Goal: Navigation & Orientation: Understand site structure

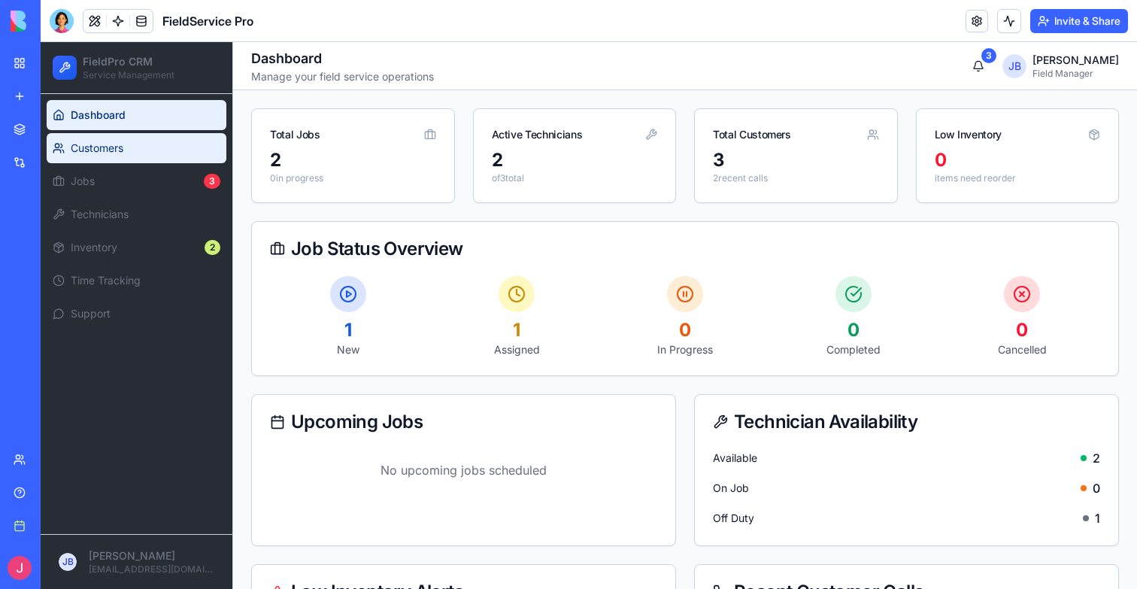
click at [153, 153] on span "Customers" at bounding box center [146, 148] width 150 height 15
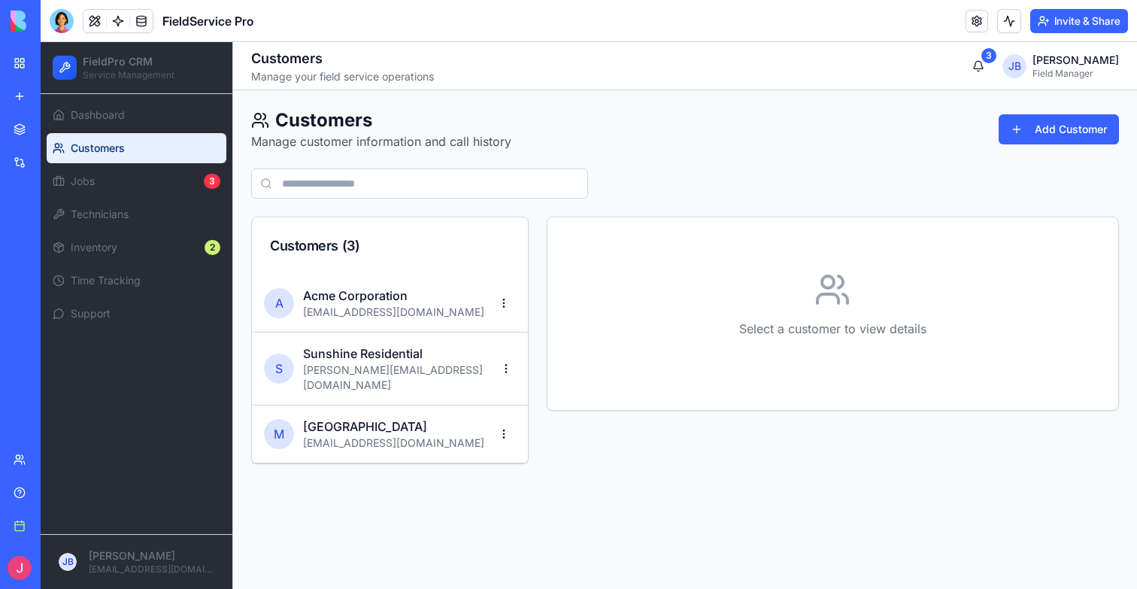
click at [408, 259] on div "Customers ( 3 )" at bounding box center [390, 245] width 276 height 57
click at [408, 299] on h3 "Acme Corporation" at bounding box center [393, 295] width 181 height 18
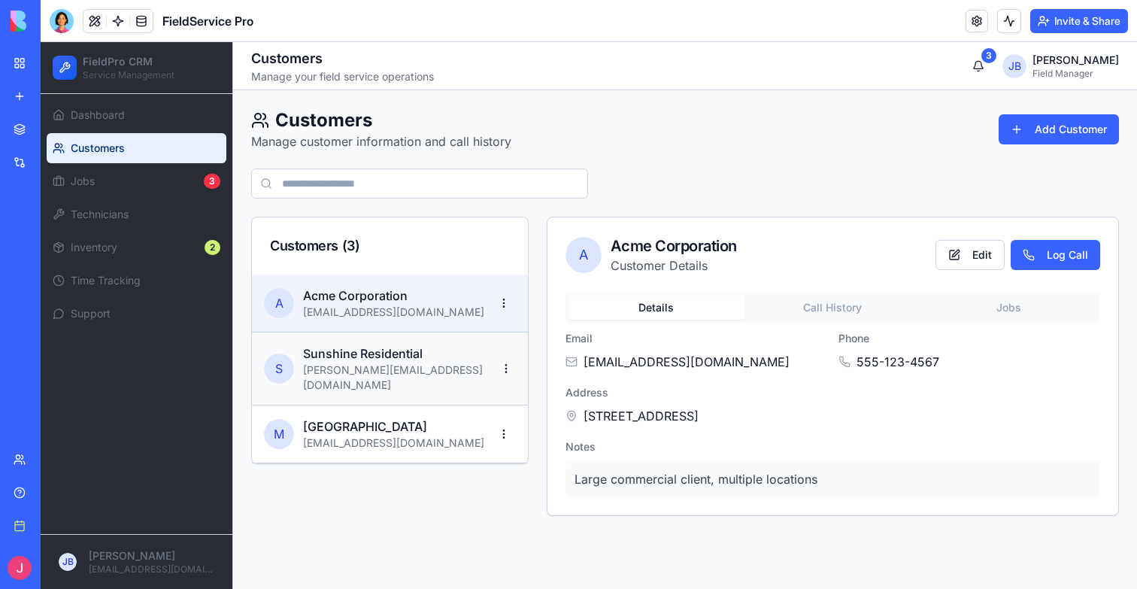
click at [392, 365] on p "[PERSON_NAME][EMAIL_ADDRESS][DOMAIN_NAME]" at bounding box center [400, 377] width 194 height 30
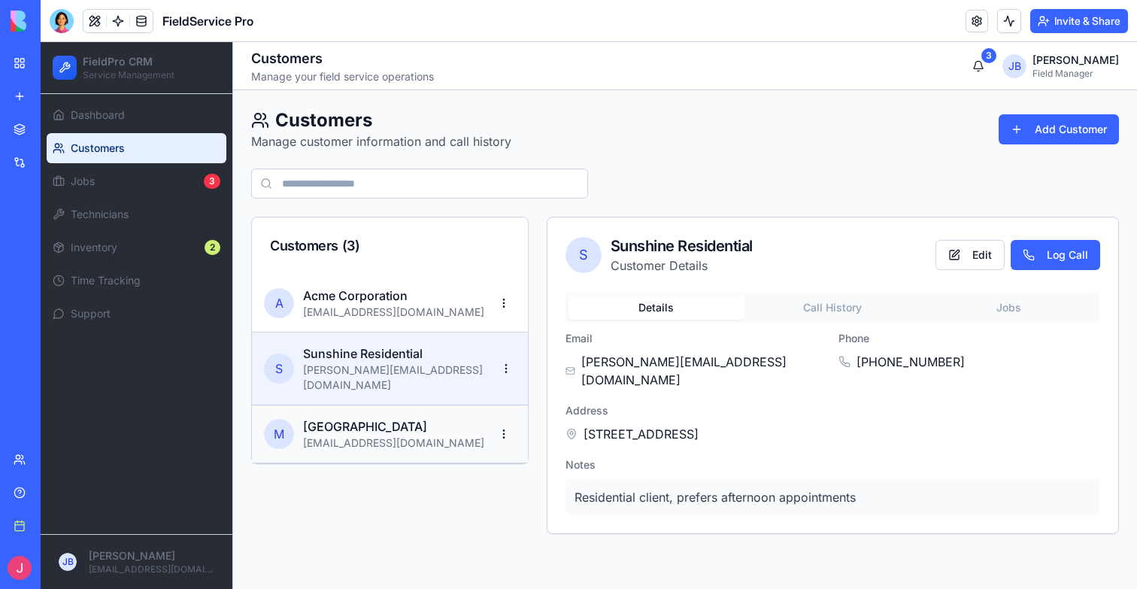
click at [388, 435] on p "[EMAIL_ADDRESS][DOMAIN_NAME]" at bounding box center [393, 442] width 181 height 15
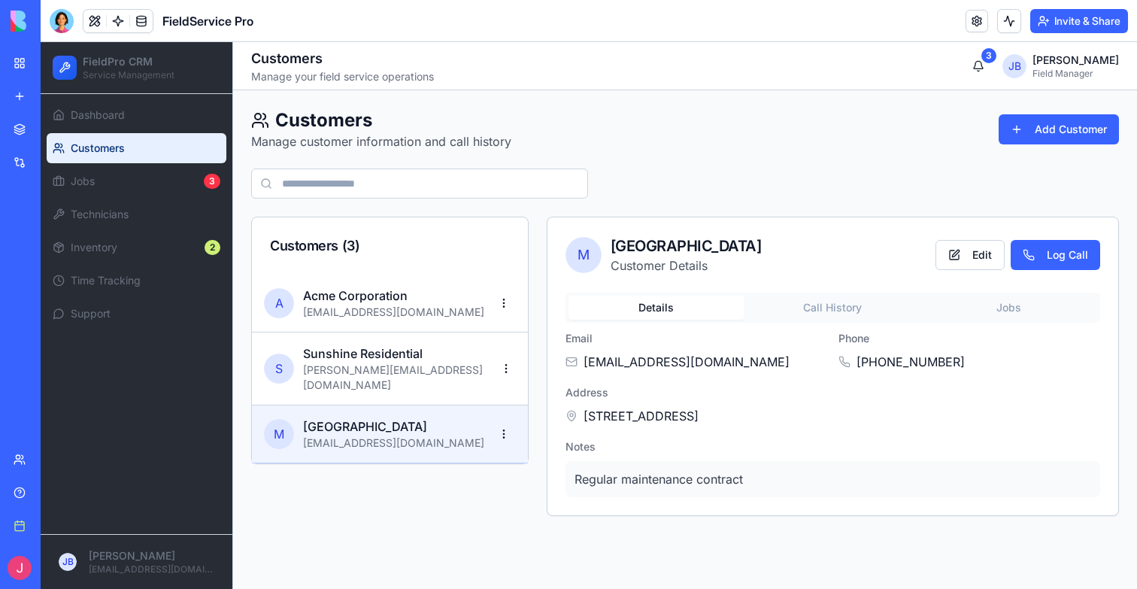
click at [842, 305] on button "Call History" at bounding box center [832, 308] width 176 height 24
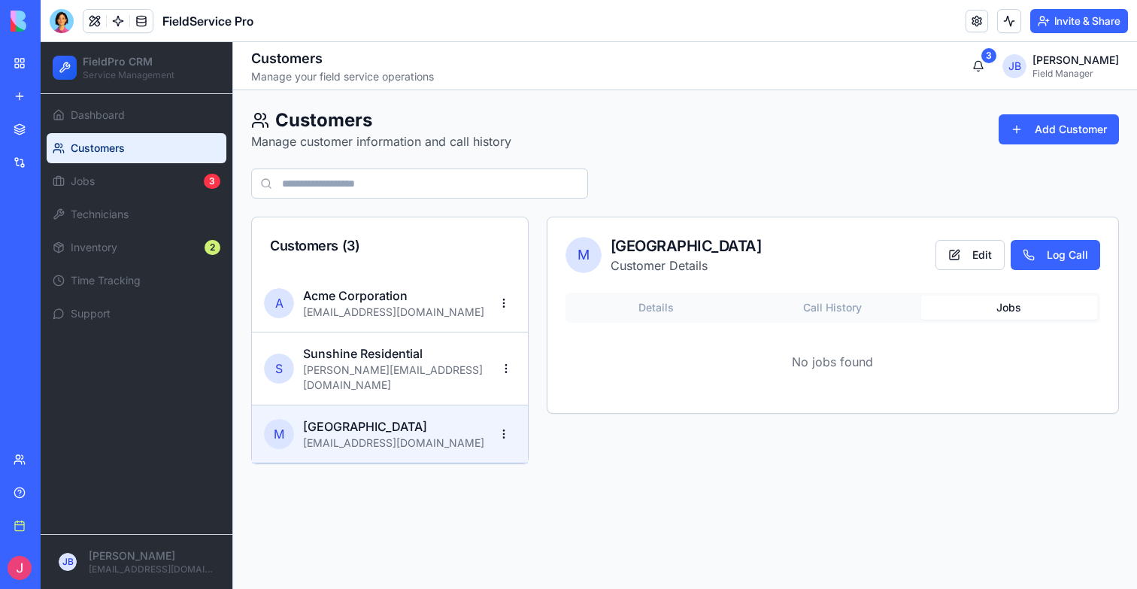
click at [987, 315] on button "Jobs" at bounding box center [1009, 308] width 176 height 24
click at [679, 293] on div "Details Call History Jobs" at bounding box center [832, 308] width 535 height 30
click at [662, 309] on button "Details" at bounding box center [656, 308] width 176 height 24
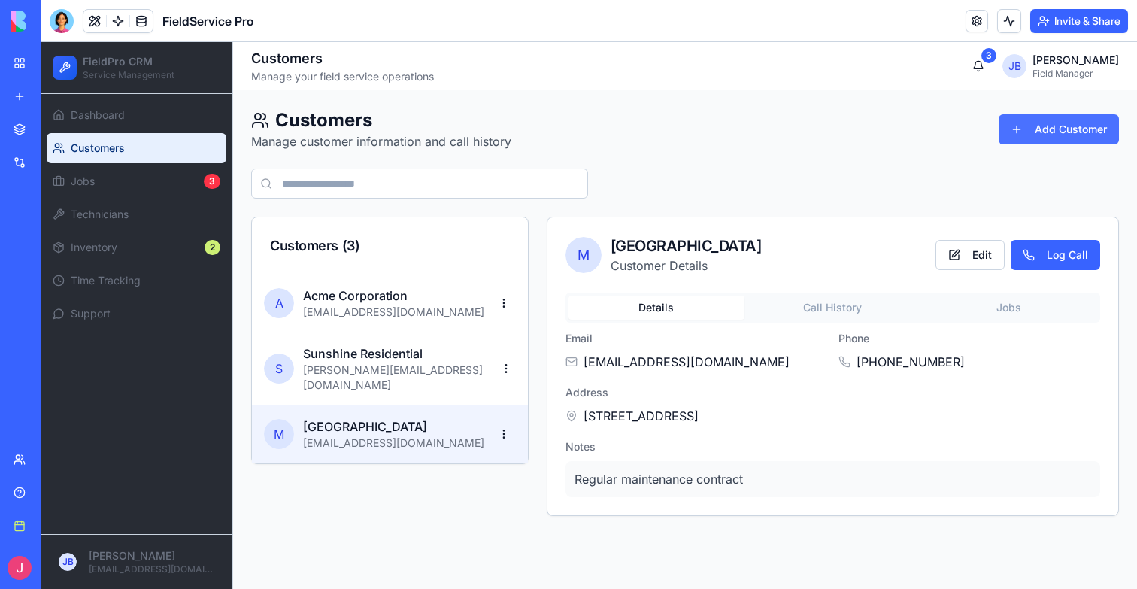
click at [1063, 118] on button "Add Customer" at bounding box center [1059, 129] width 120 height 30
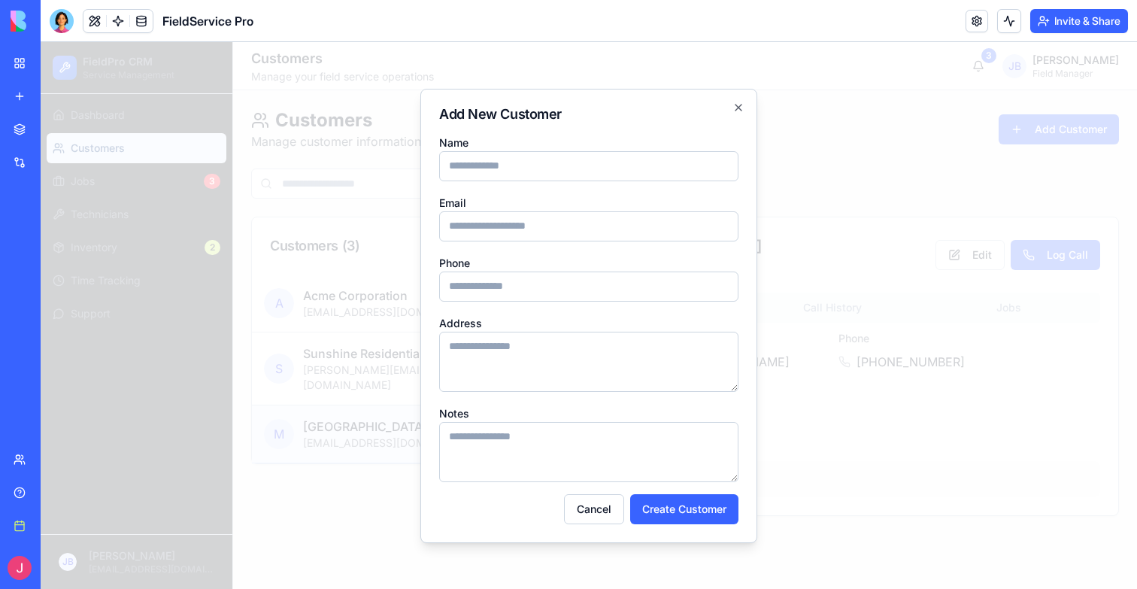
click at [906, 263] on div at bounding box center [589, 315] width 1096 height 547
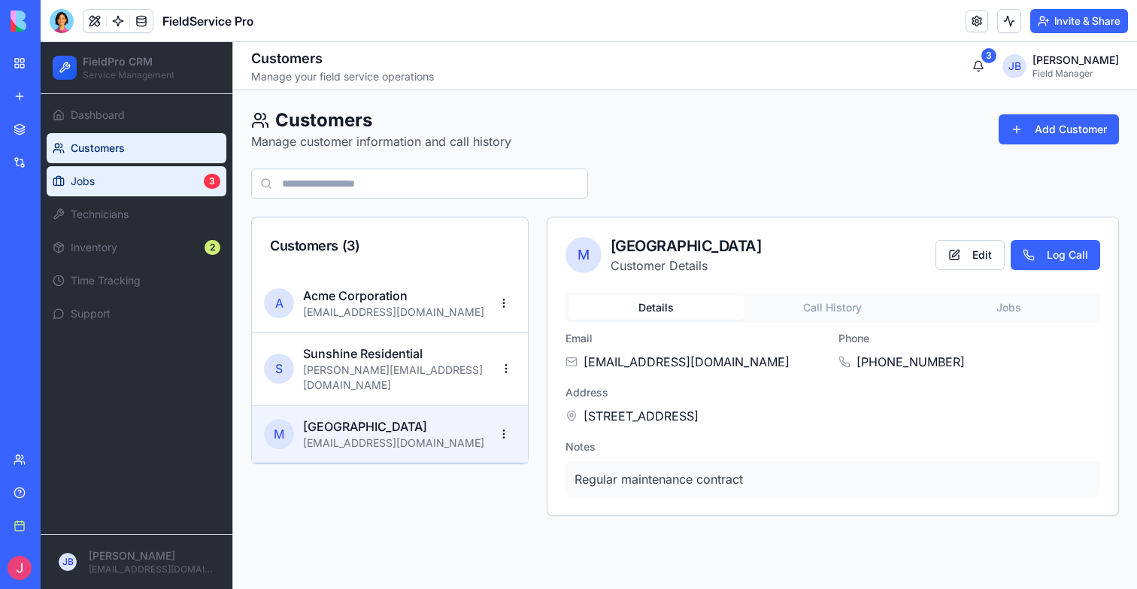
click at [120, 180] on span "Jobs" at bounding box center [134, 181] width 127 height 15
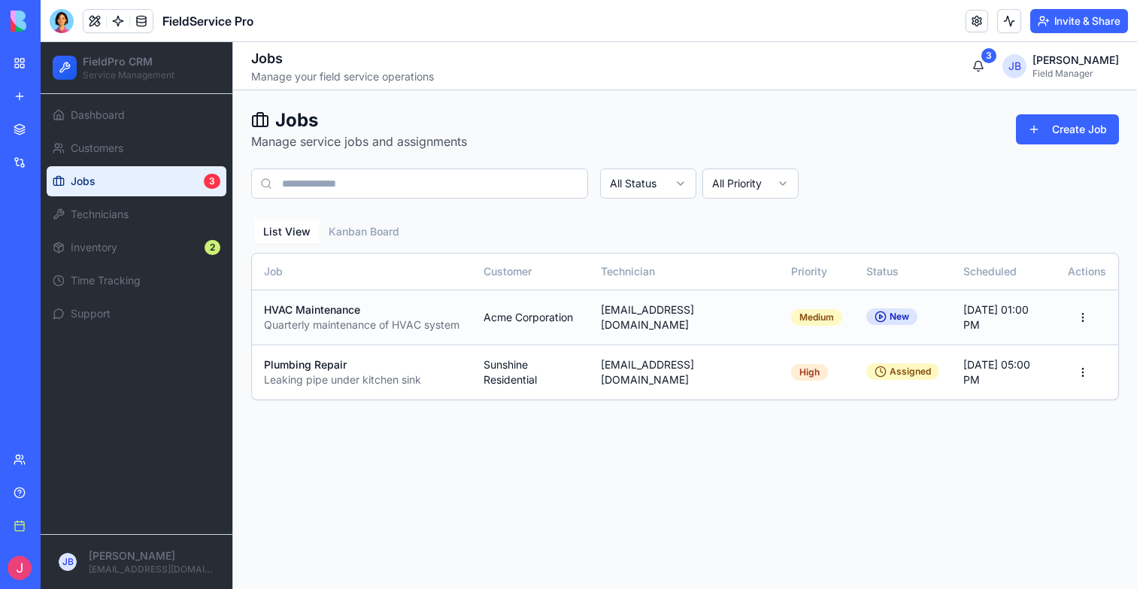
click at [434, 324] on p "Quarterly maintenance of HVAC system" at bounding box center [362, 324] width 196 height 15
click at [1077, 321] on html "FieldPro CRM Service Management Dashboard Customers Jobs 3 Technicians Inventor…" at bounding box center [589, 315] width 1096 height 547
click at [1054, 353] on div "Edit" at bounding box center [1035, 351] width 117 height 24
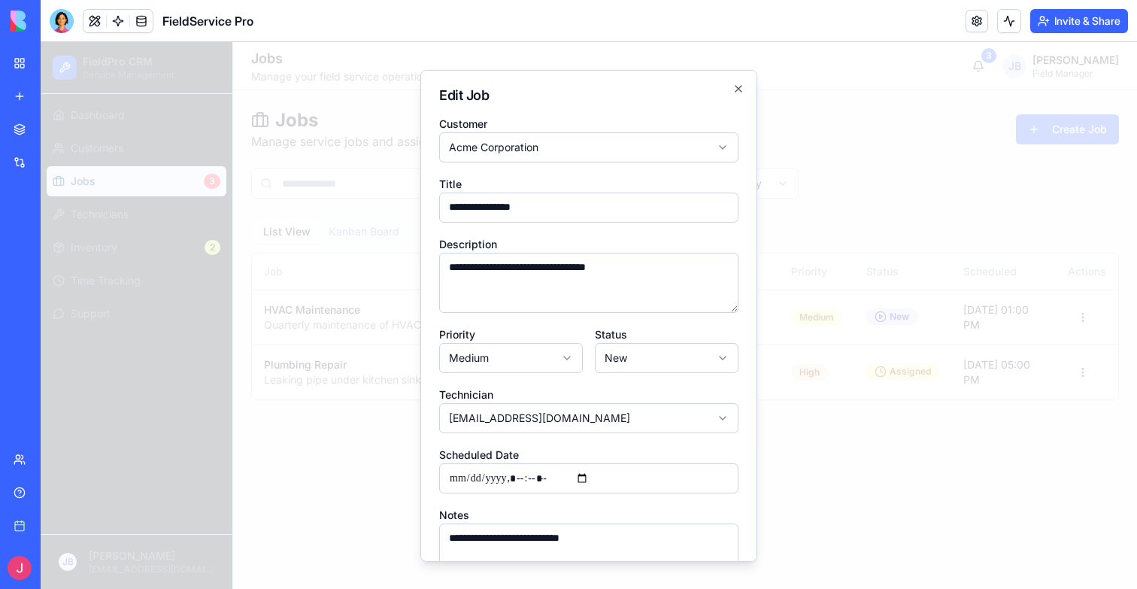
click at [970, 356] on div at bounding box center [589, 315] width 1096 height 547
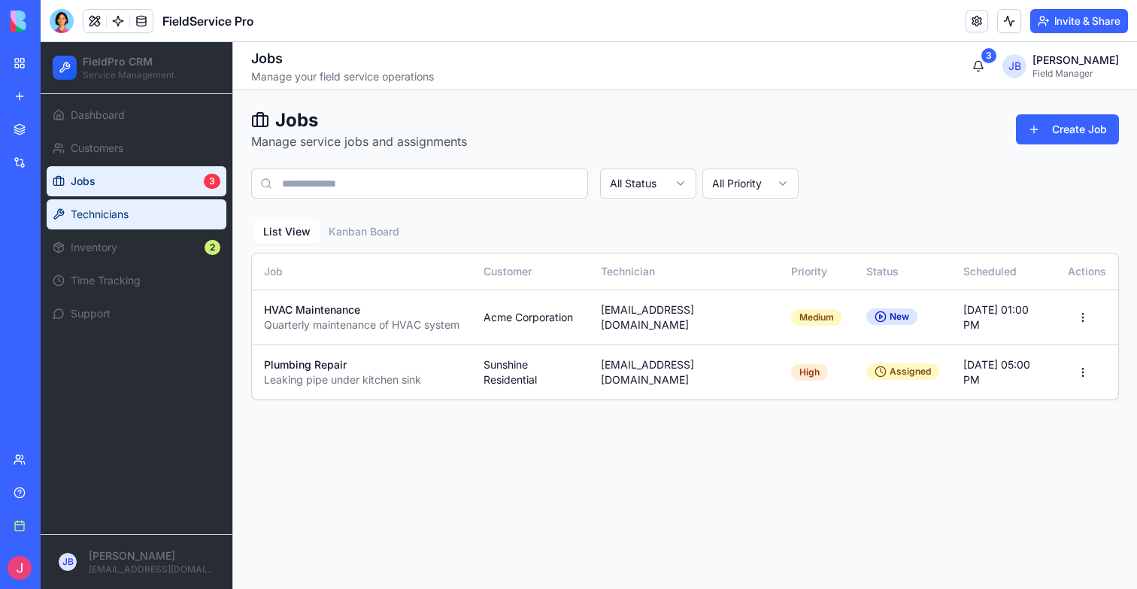
click at [147, 219] on span "Technicians" at bounding box center [146, 214] width 150 height 15
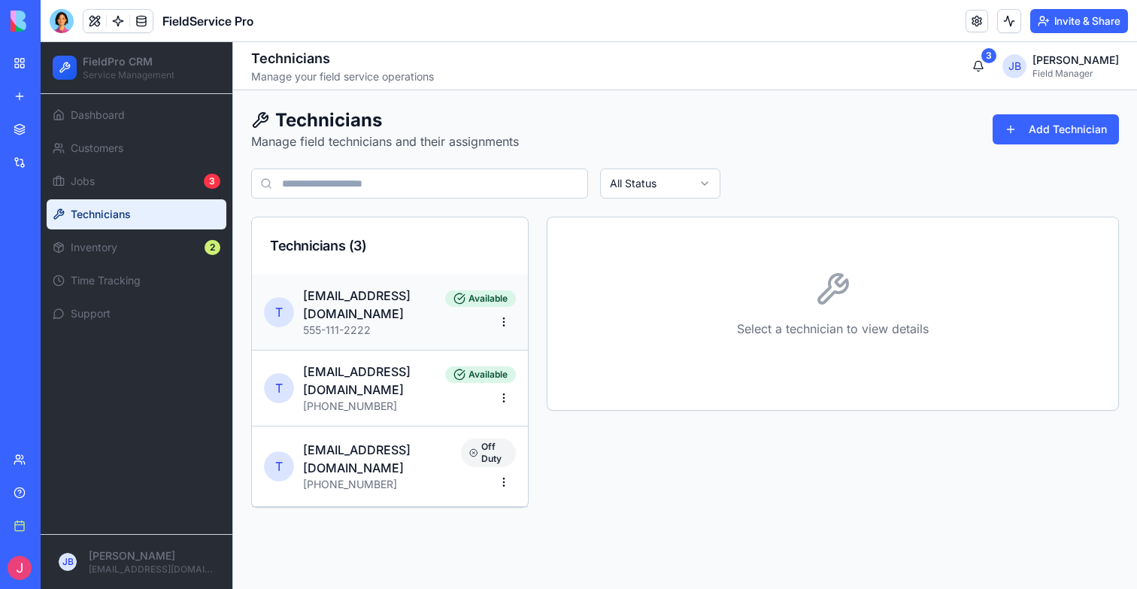
click at [423, 342] on div "T [EMAIL_ADDRESS][DOMAIN_NAME] 555-111-2222 Available" at bounding box center [390, 312] width 276 height 76
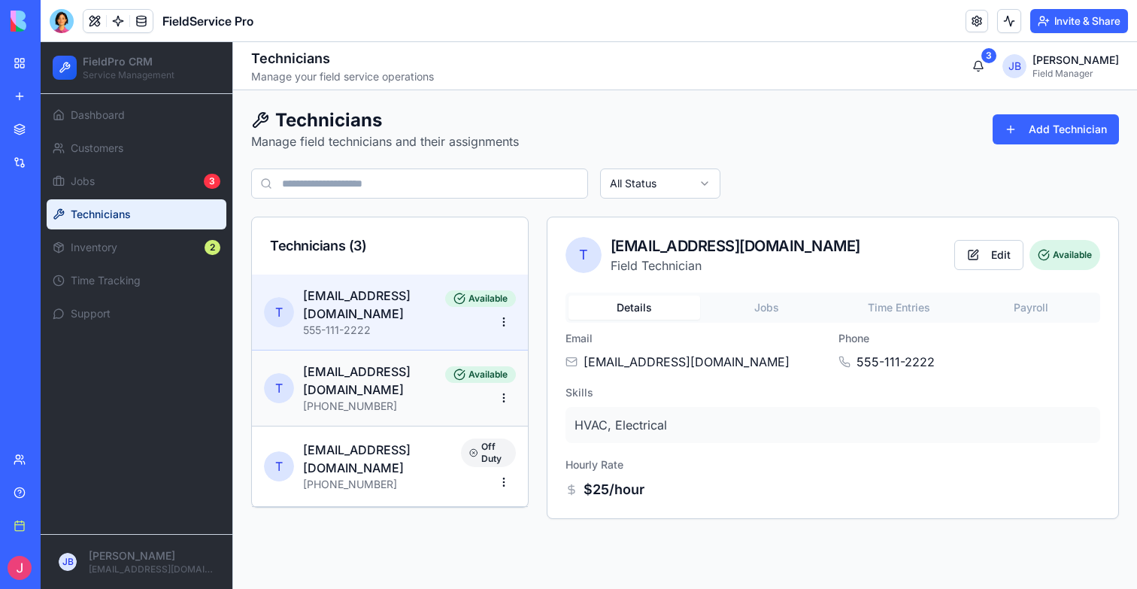
click at [350, 399] on div "T [EMAIL_ADDRESS][DOMAIN_NAME] [PHONE_NUMBER] Available" at bounding box center [390, 388] width 276 height 76
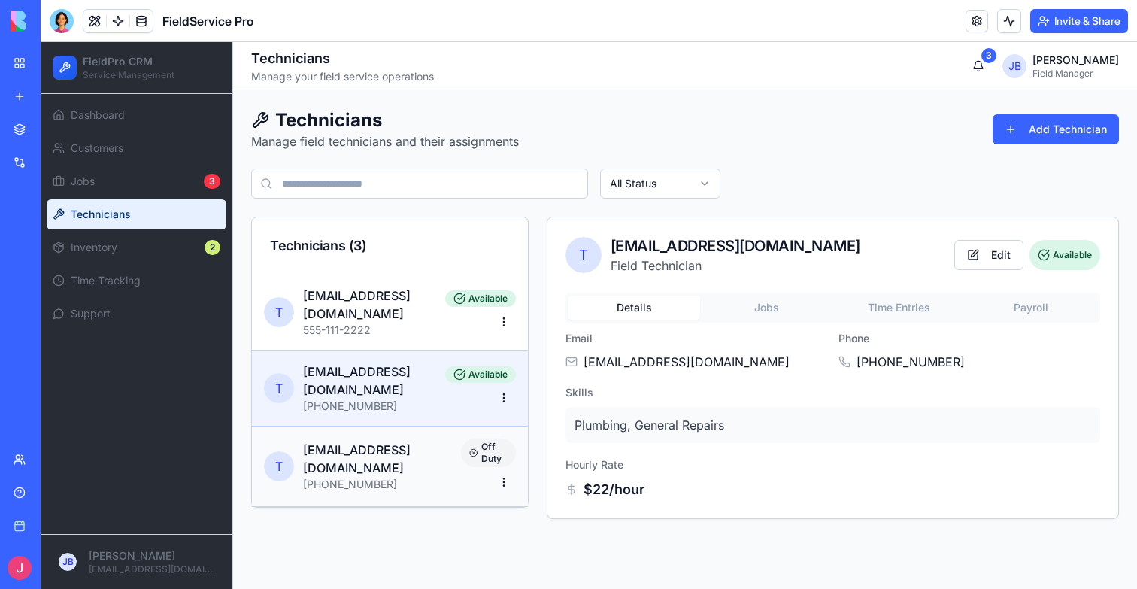
click at [350, 443] on h3 "[EMAIL_ADDRESS][DOMAIN_NAME]" at bounding box center [382, 459] width 158 height 36
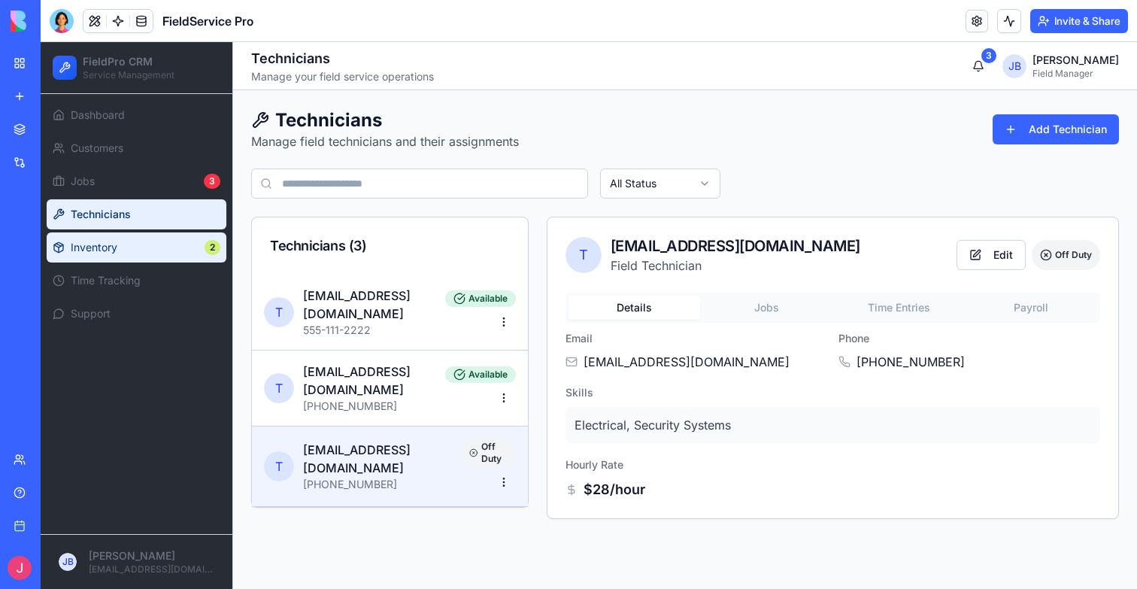
click at [136, 247] on span "Inventory" at bounding box center [135, 247] width 128 height 15
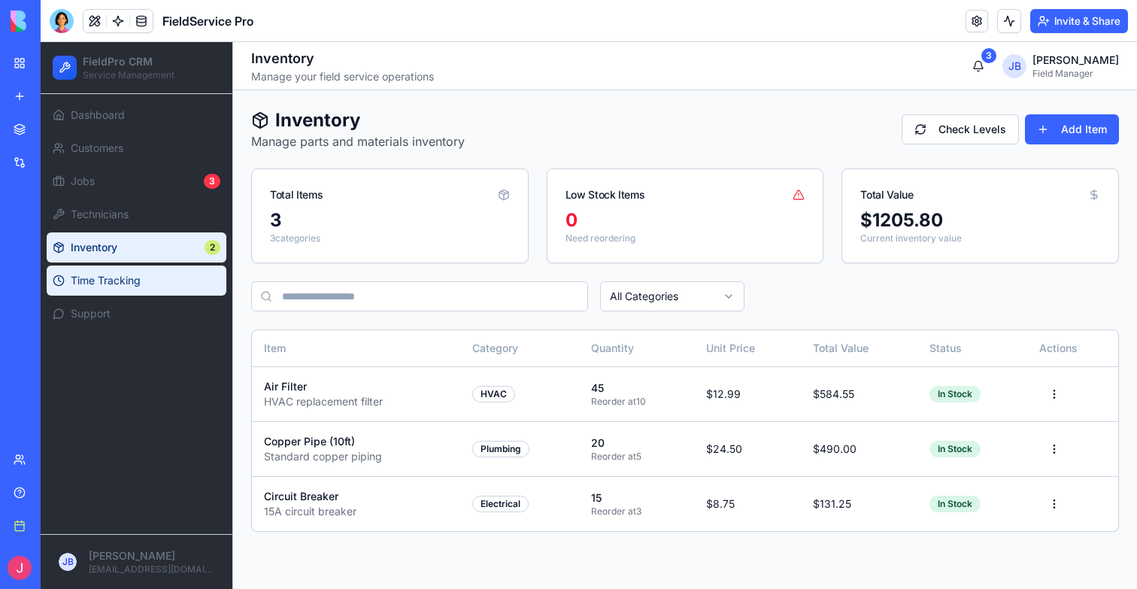
click at [136, 284] on span "Time Tracking" at bounding box center [146, 280] width 150 height 15
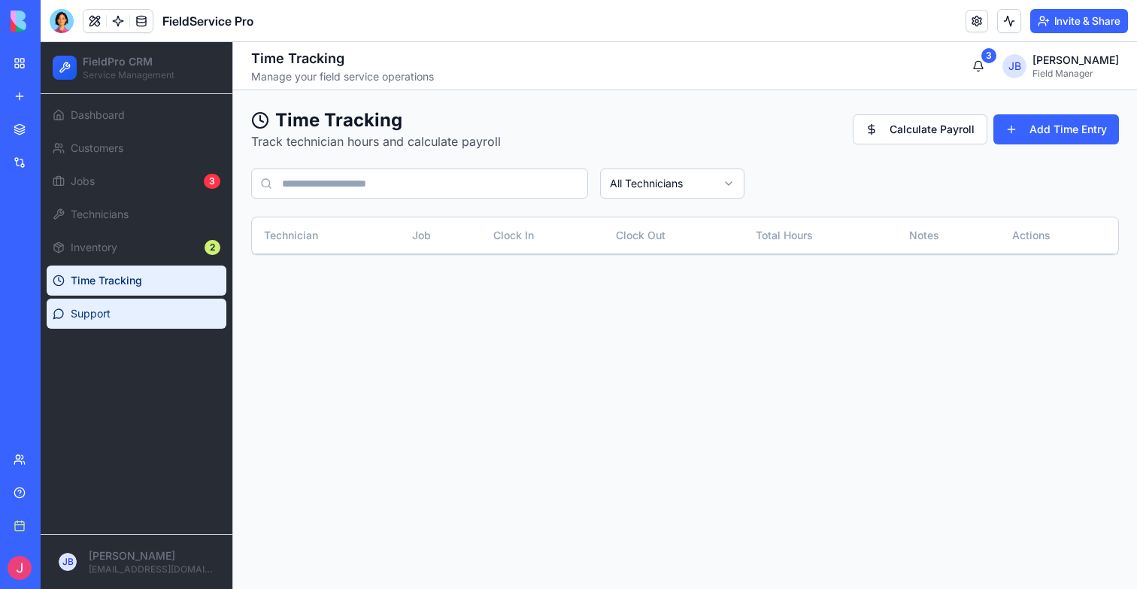
click at [136, 311] on span "Support" at bounding box center [146, 313] width 150 height 15
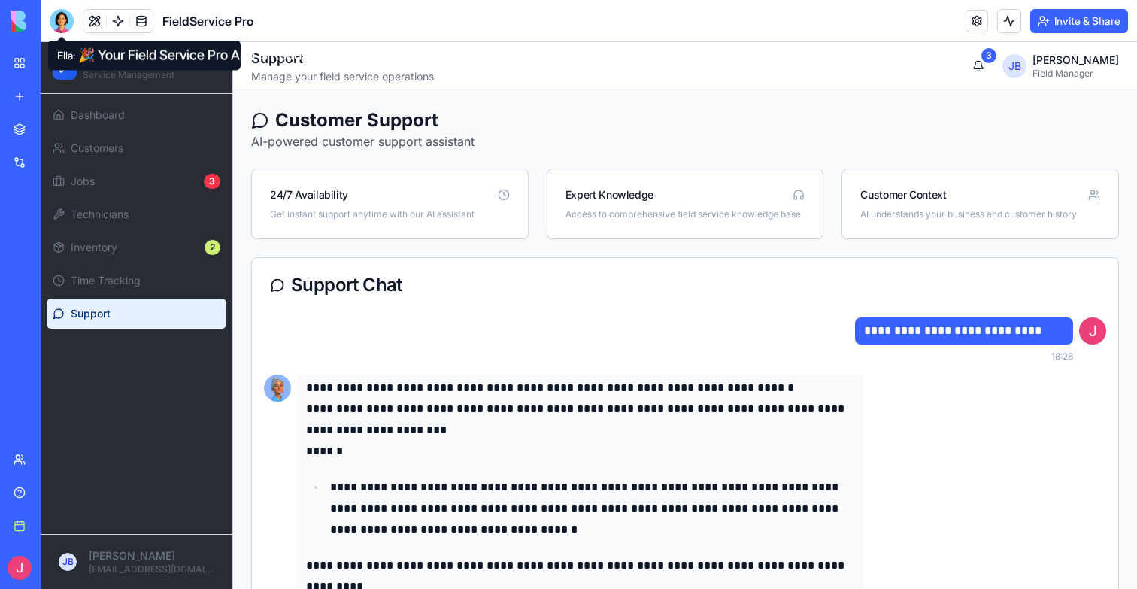
click at [70, 23] on div at bounding box center [62, 21] width 24 height 24
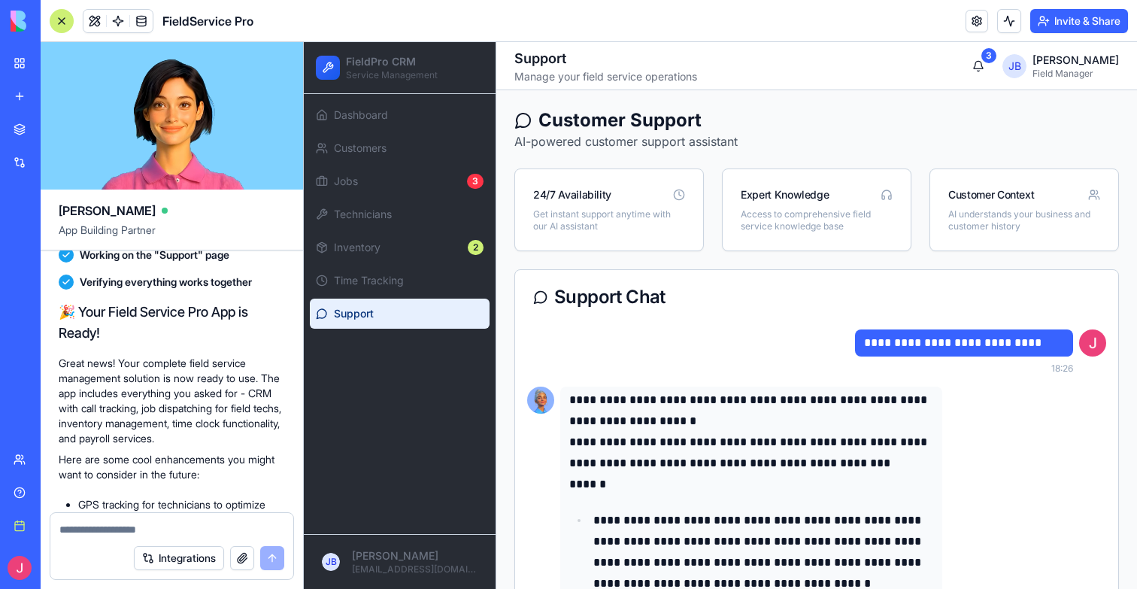
scroll to position [1160, 0]
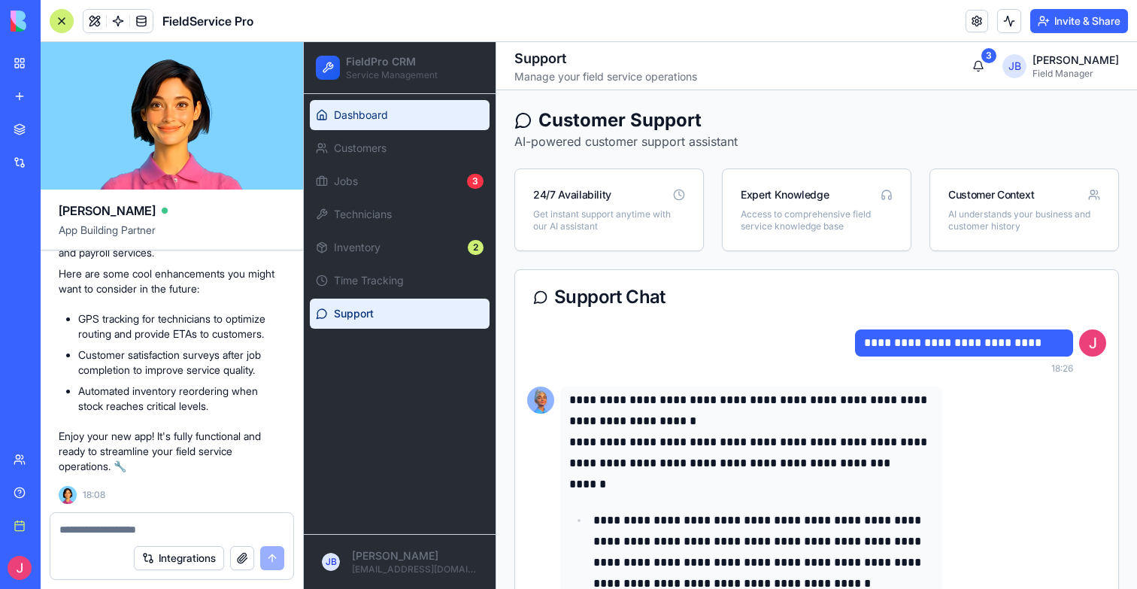
click at [368, 109] on span "Dashboard" at bounding box center [409, 115] width 150 height 15
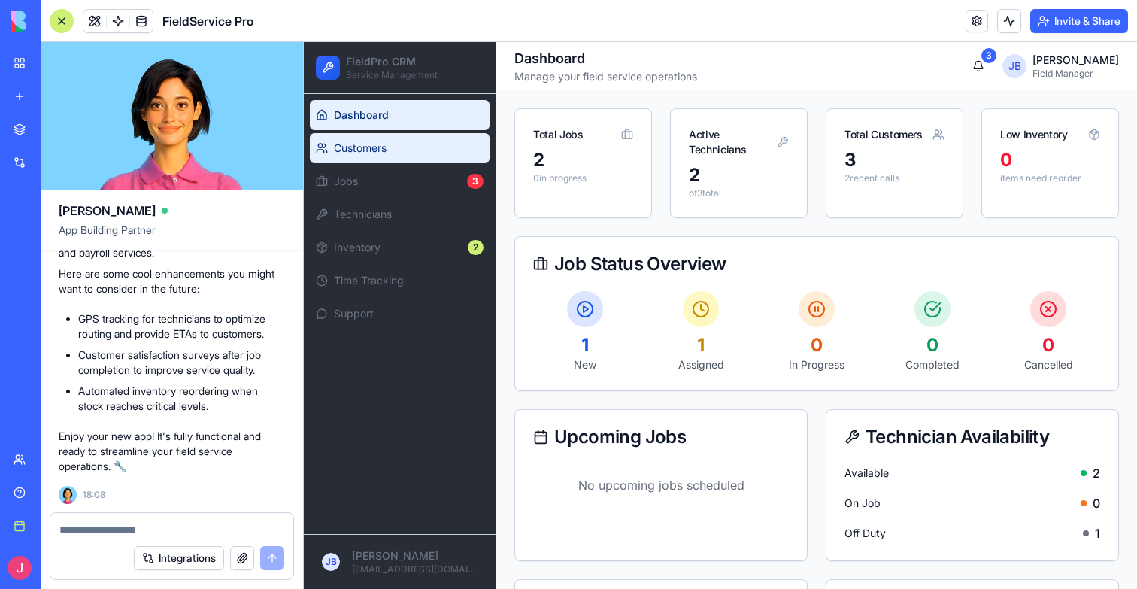
click at [365, 146] on span "Customers" at bounding box center [409, 148] width 150 height 15
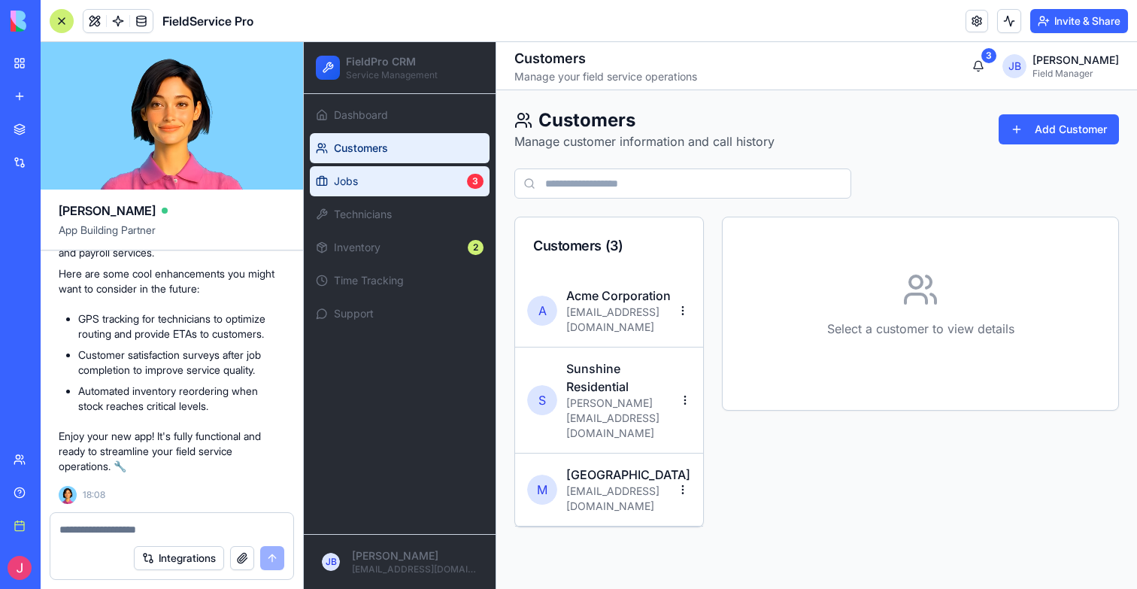
click at [365, 179] on span "Jobs" at bounding box center [397, 181] width 127 height 15
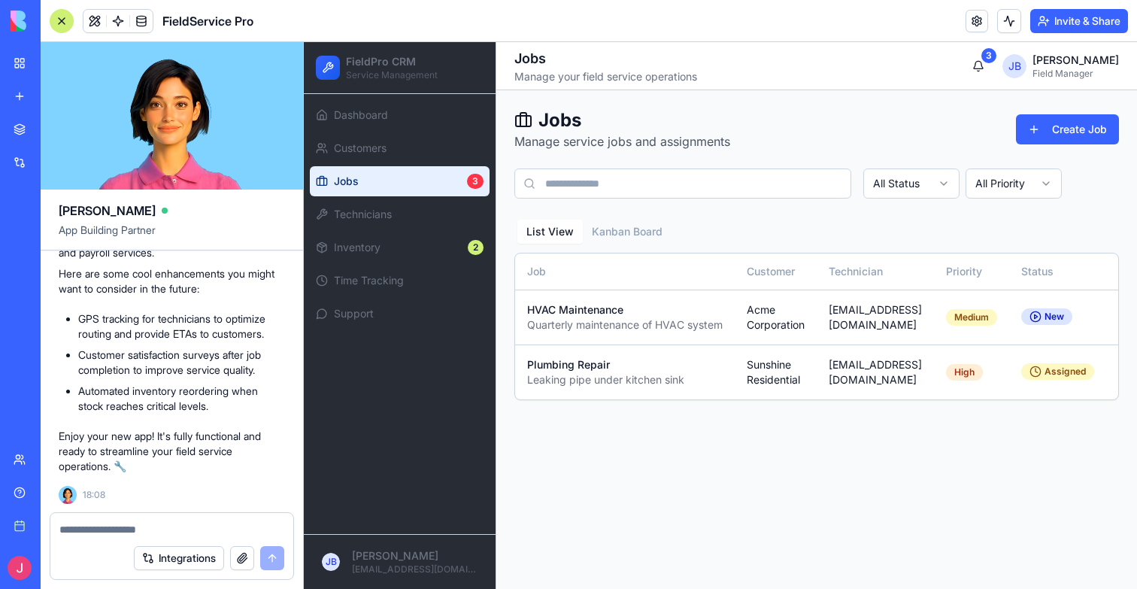
click at [383, 229] on ul "Dashboard Customers Jobs 3 Technicians Inventory 2 Time Tracking Support" at bounding box center [400, 214] width 180 height 229
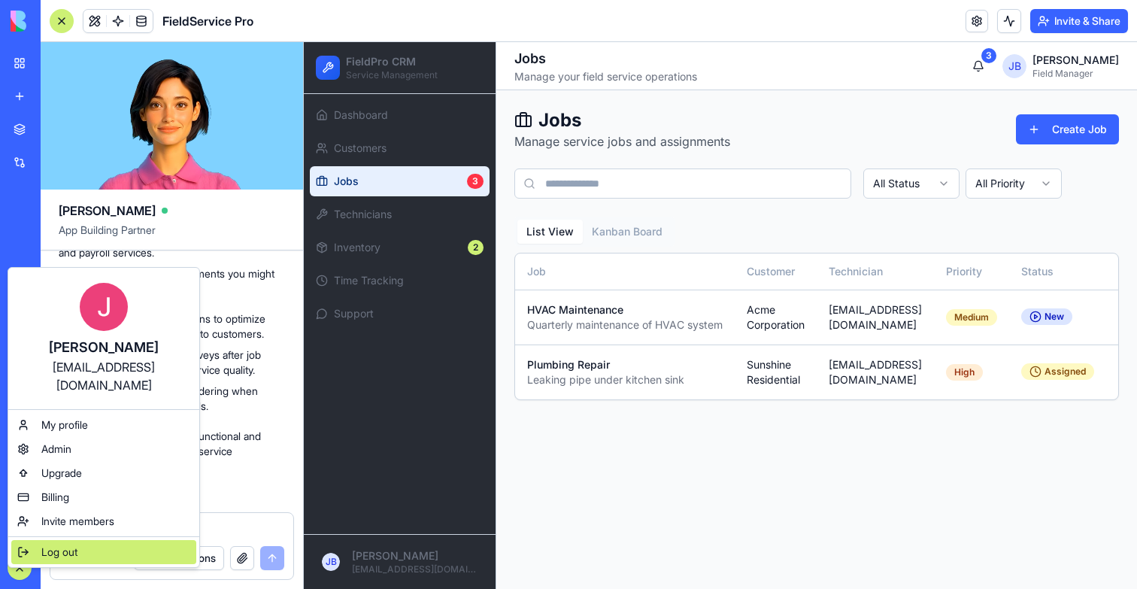
click at [75, 544] on span "Log out" at bounding box center [59, 551] width 36 height 15
